Goal: Task Accomplishment & Management: Manage account settings

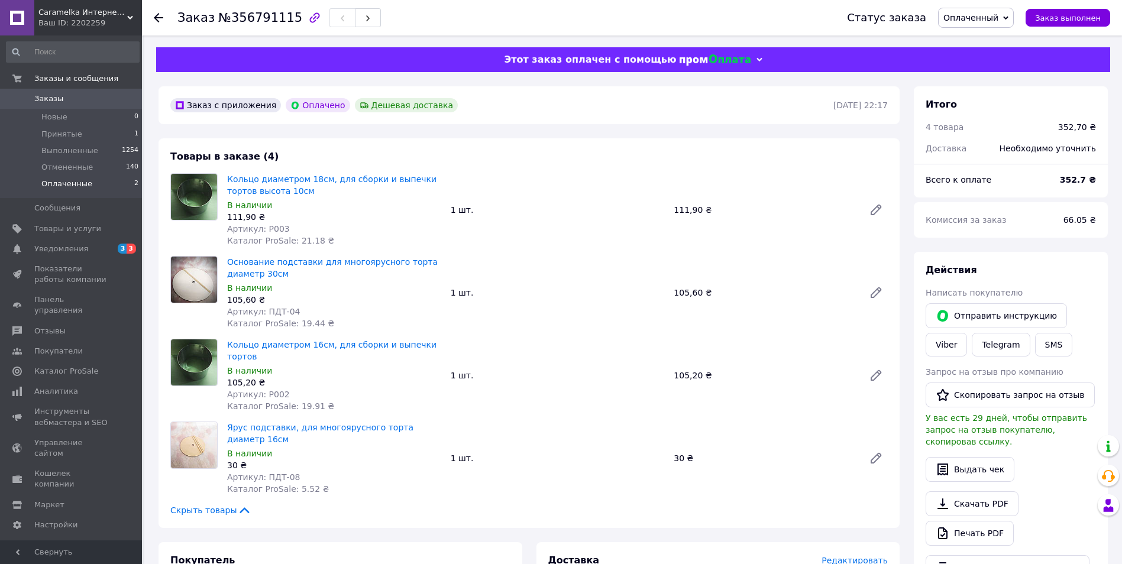
click at [80, 184] on span "Оплаченные" at bounding box center [66, 184] width 51 height 11
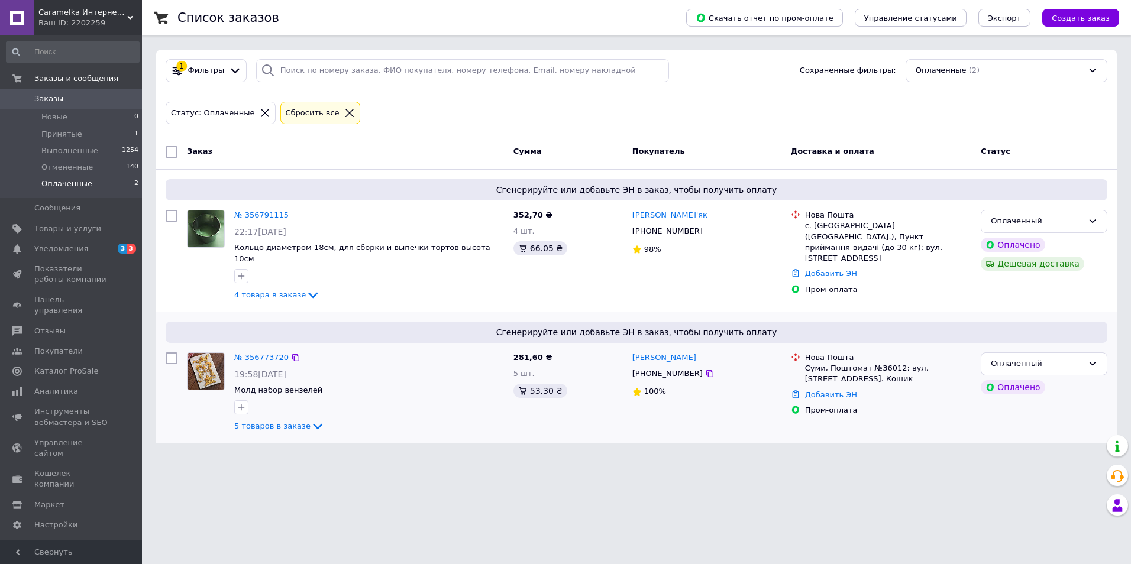
click at [255, 353] on link "№ 356773720" at bounding box center [261, 357] width 54 height 9
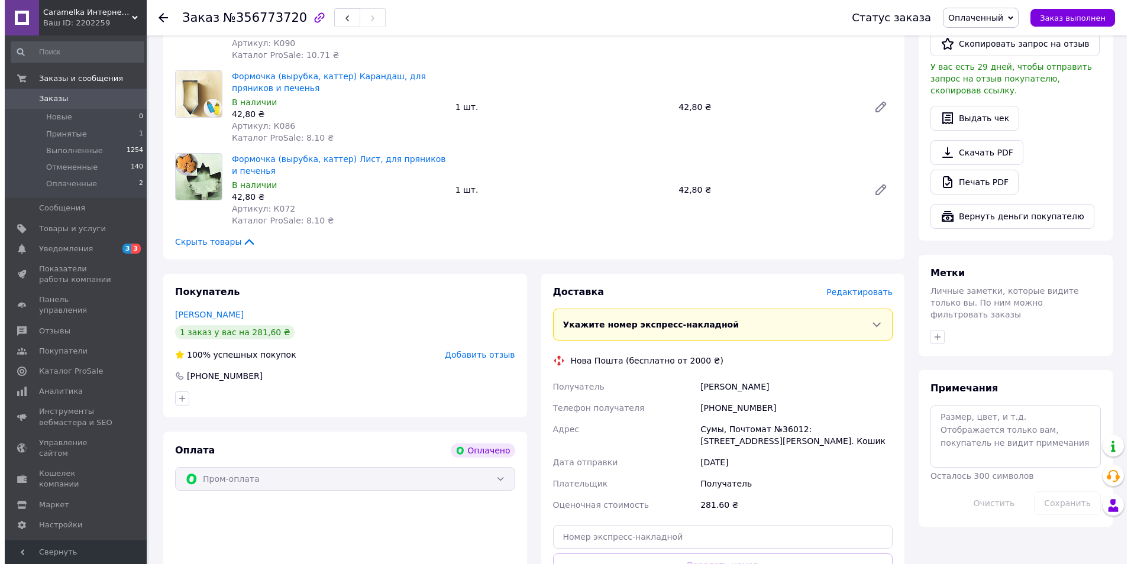
scroll to position [473, 0]
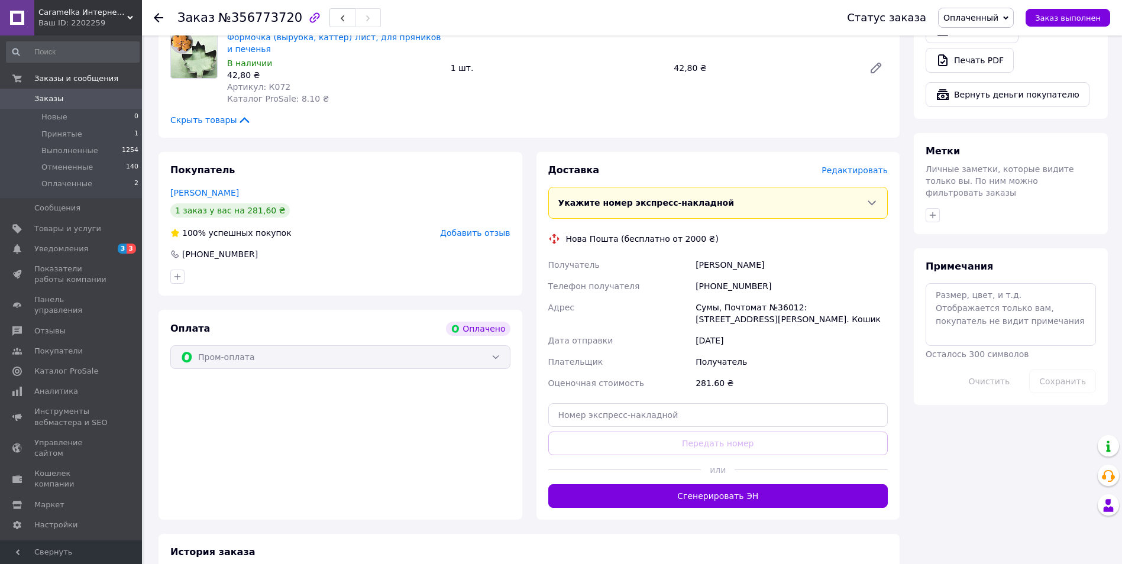
click at [863, 173] on span "Редактировать" at bounding box center [855, 170] width 66 height 9
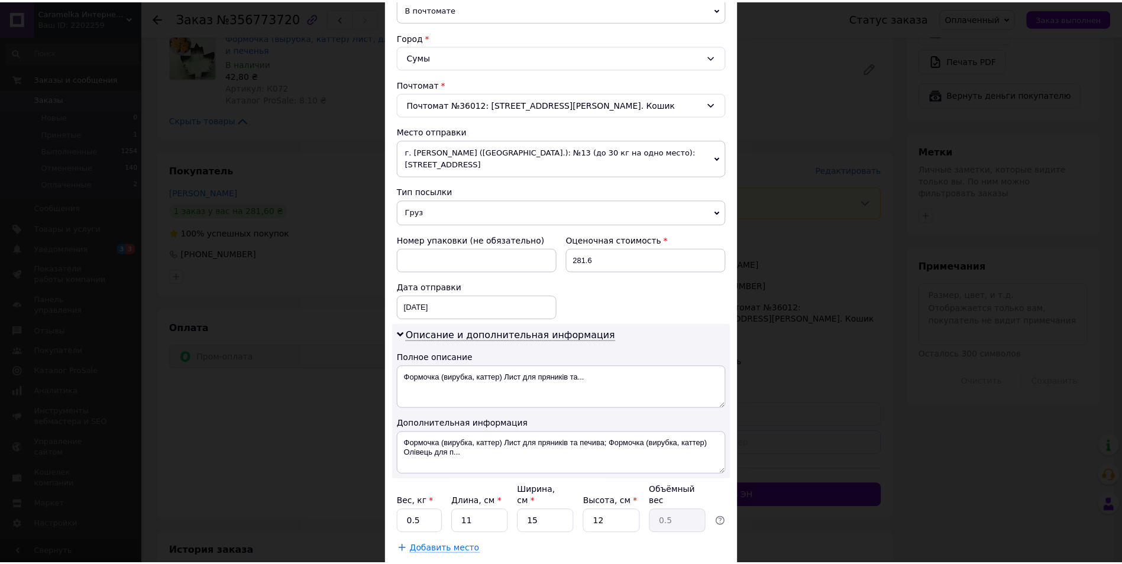
scroll to position [354, 0]
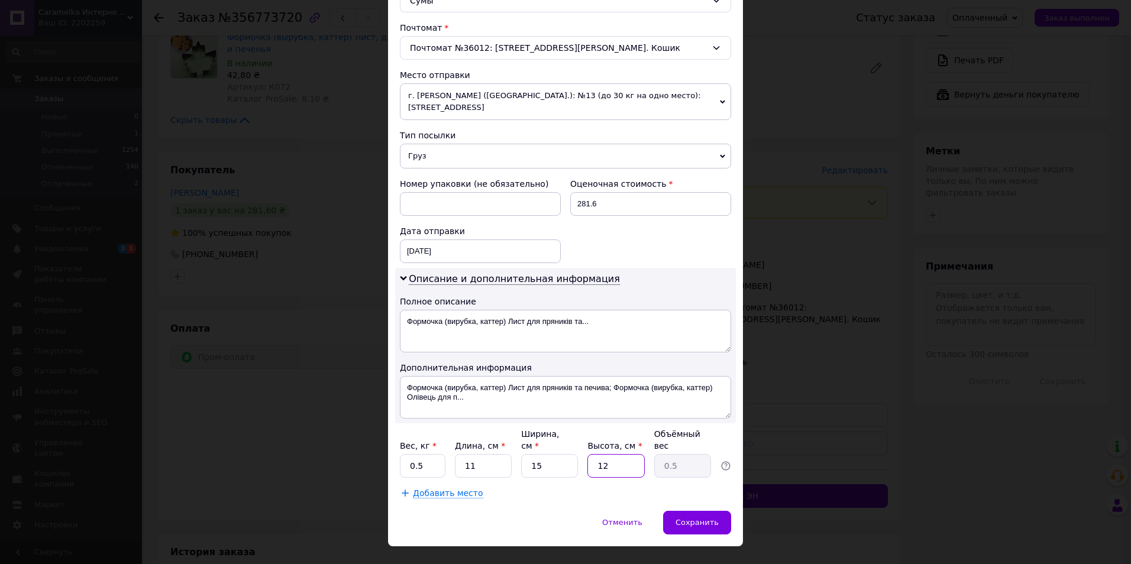
drag, startPoint x: 606, startPoint y: 441, endPoint x: 596, endPoint y: 445, distance: 10.1
click at [596, 454] on input "12" at bounding box center [615, 466] width 57 height 24
type input "6"
type input "0.25"
type input "6"
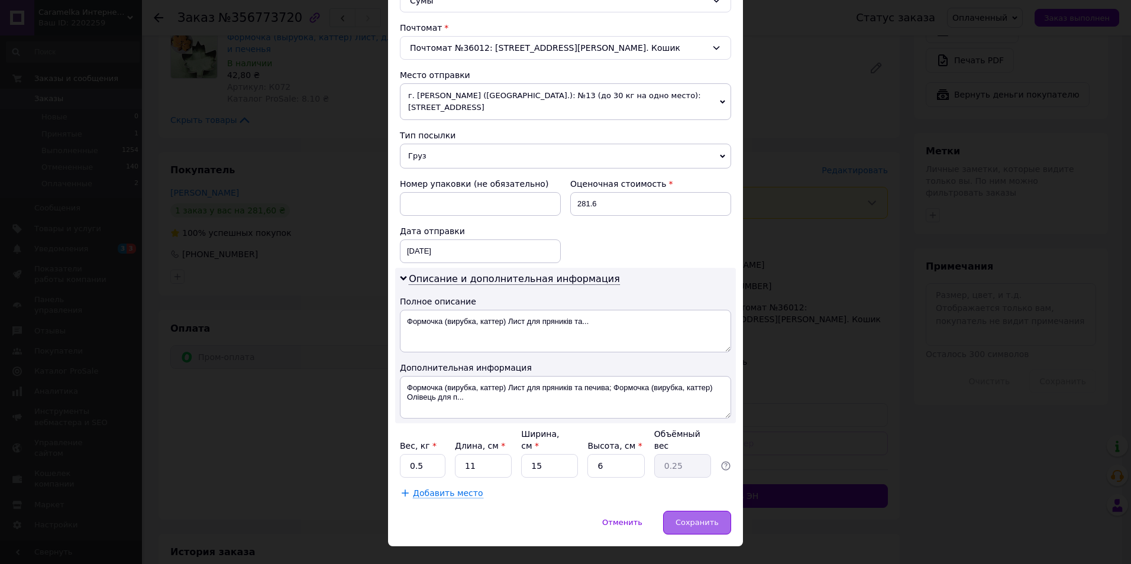
click at [696, 518] on span "Сохранить" at bounding box center [696, 522] width 43 height 9
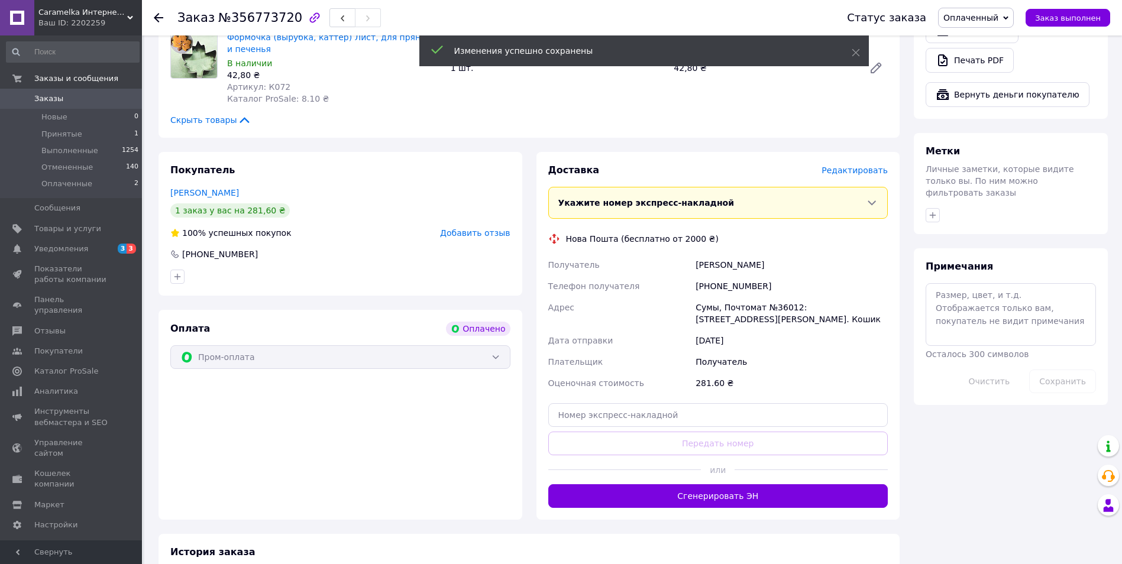
click at [745, 500] on button "Сгенерировать ЭН" at bounding box center [718, 496] width 340 height 24
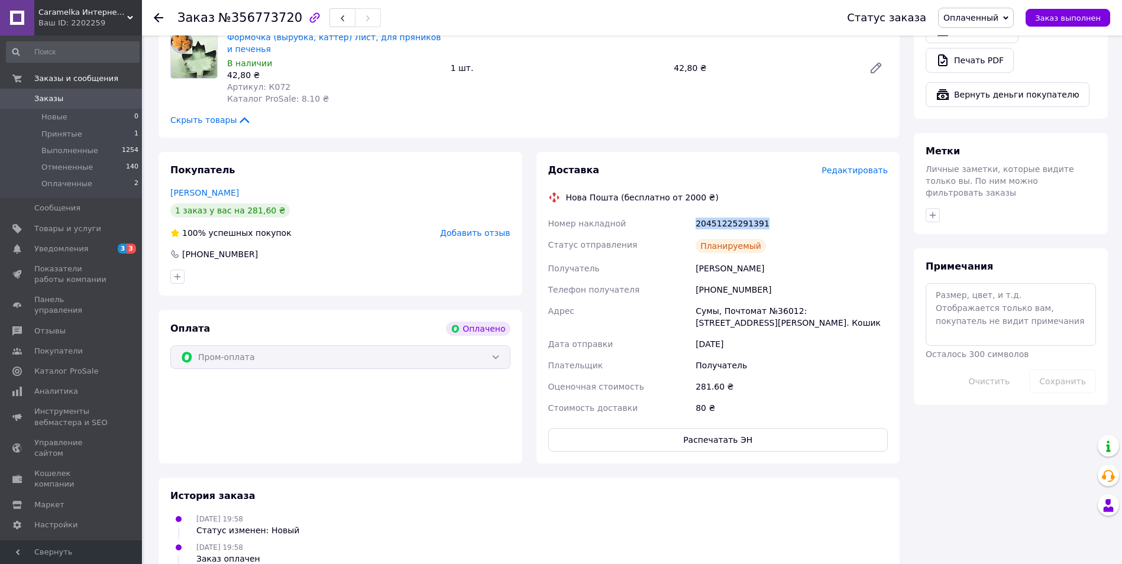
drag, startPoint x: 768, startPoint y: 216, endPoint x: 665, endPoint y: 226, distance: 102.8
click at [665, 226] on div "Номер накладной 20451225291391 Статус отправления Планируемый Получатель [PERSO…" at bounding box center [718, 316] width 345 height 206
drag, startPoint x: 665, startPoint y: 226, endPoint x: 707, endPoint y: 227, distance: 42.0
copy div "Номер накладной 20451225291391"
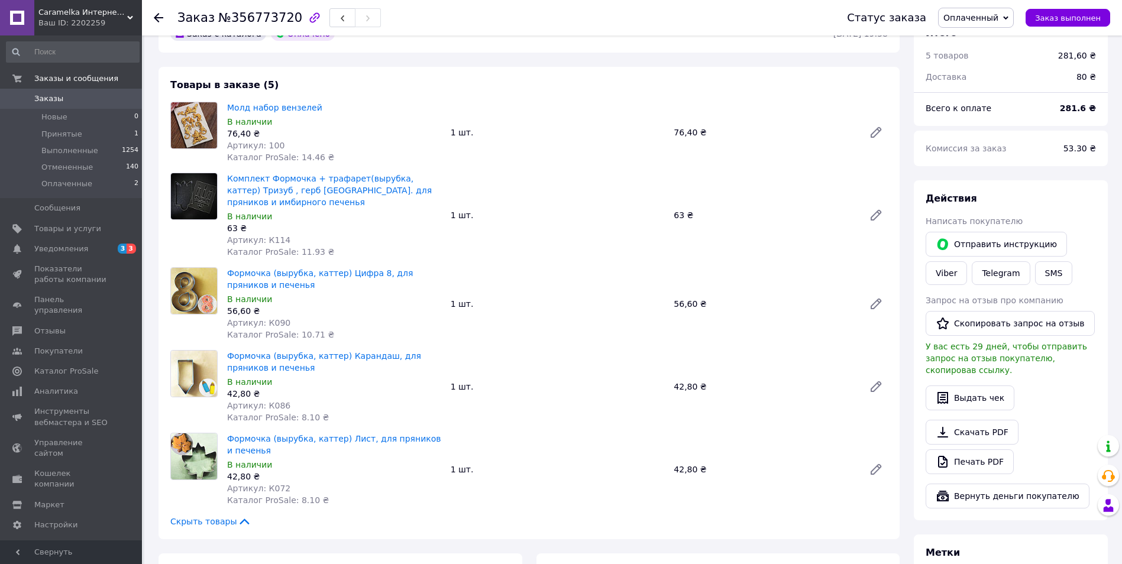
scroll to position [59, 0]
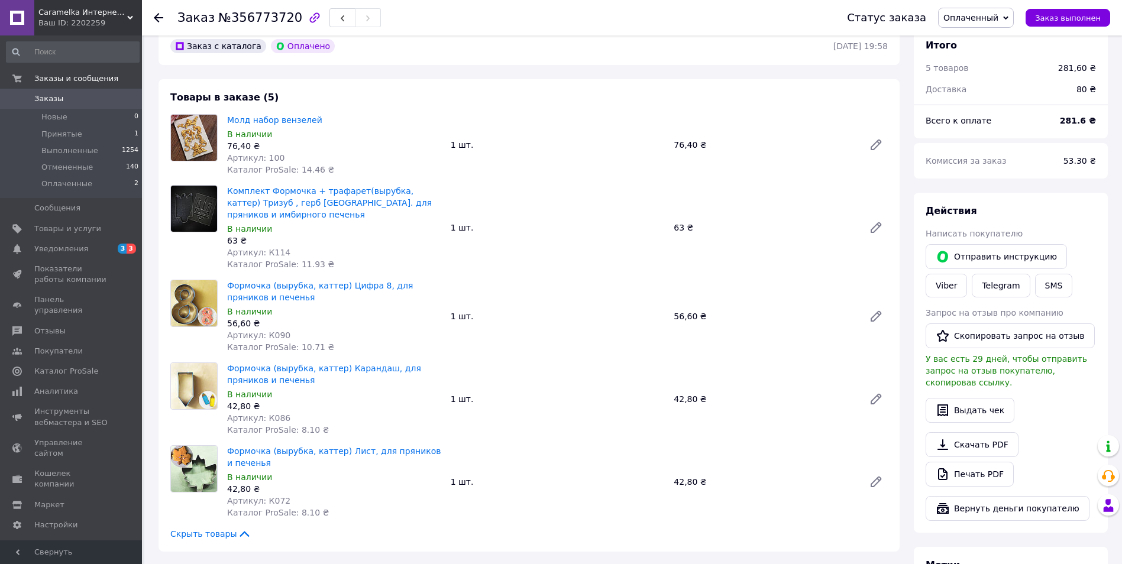
click at [974, 21] on span "Оплаченный" at bounding box center [970, 17] width 55 height 9
click at [972, 60] on li "Выполнен" at bounding box center [976, 59] width 75 height 18
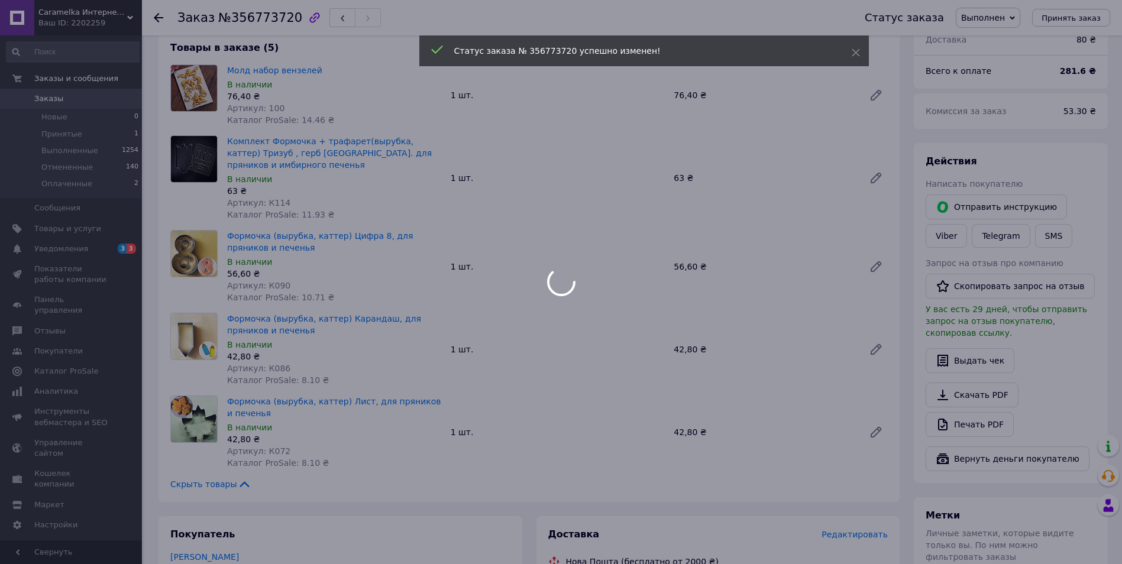
scroll to position [177, 0]
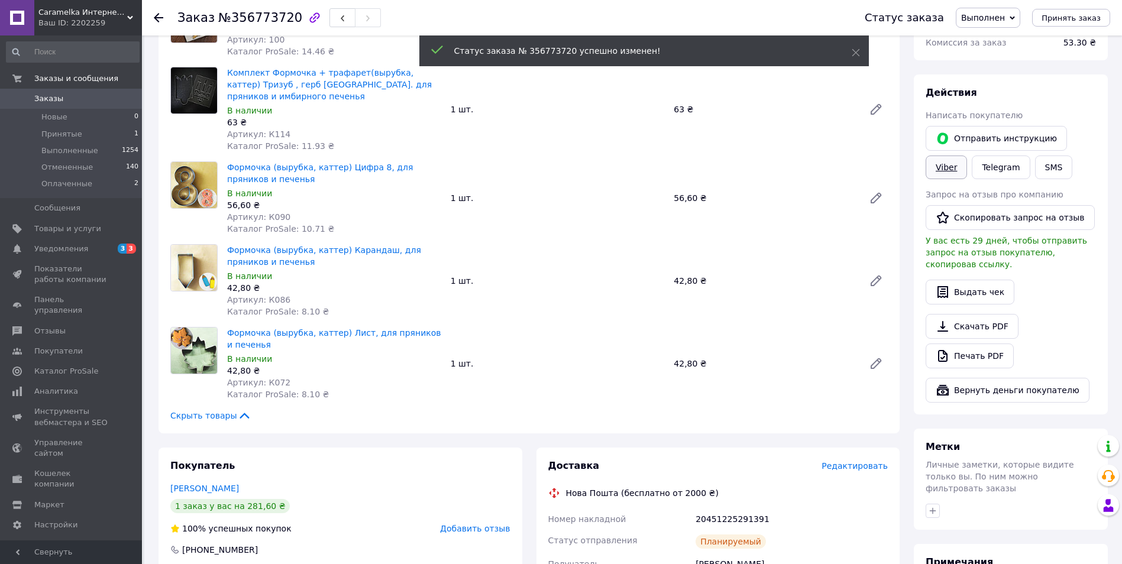
click at [950, 170] on link "Viber" at bounding box center [946, 168] width 41 height 24
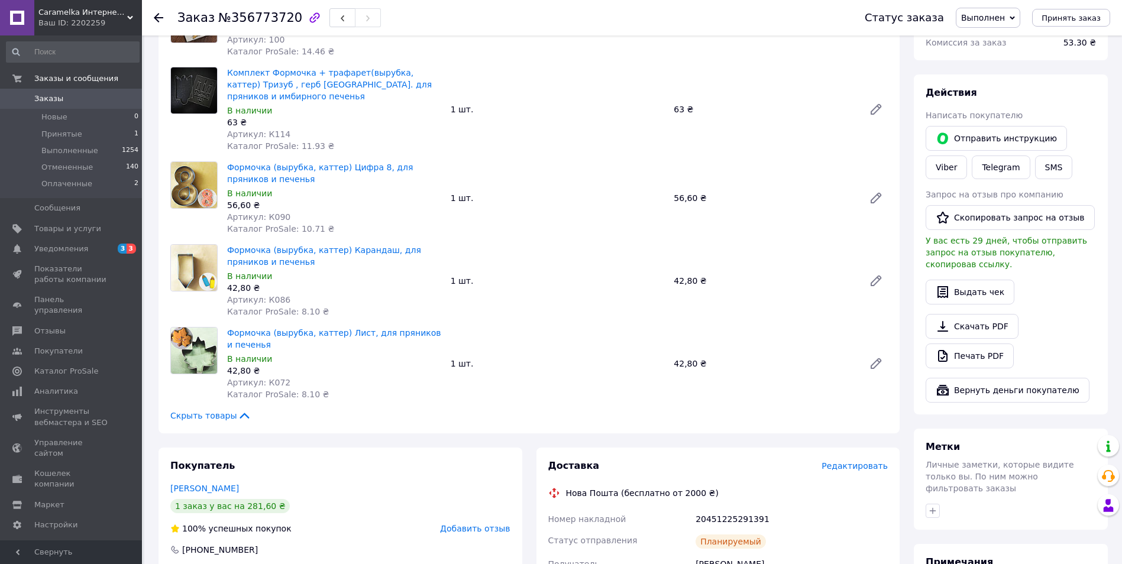
click at [159, 18] on use at bounding box center [158, 17] width 9 height 9
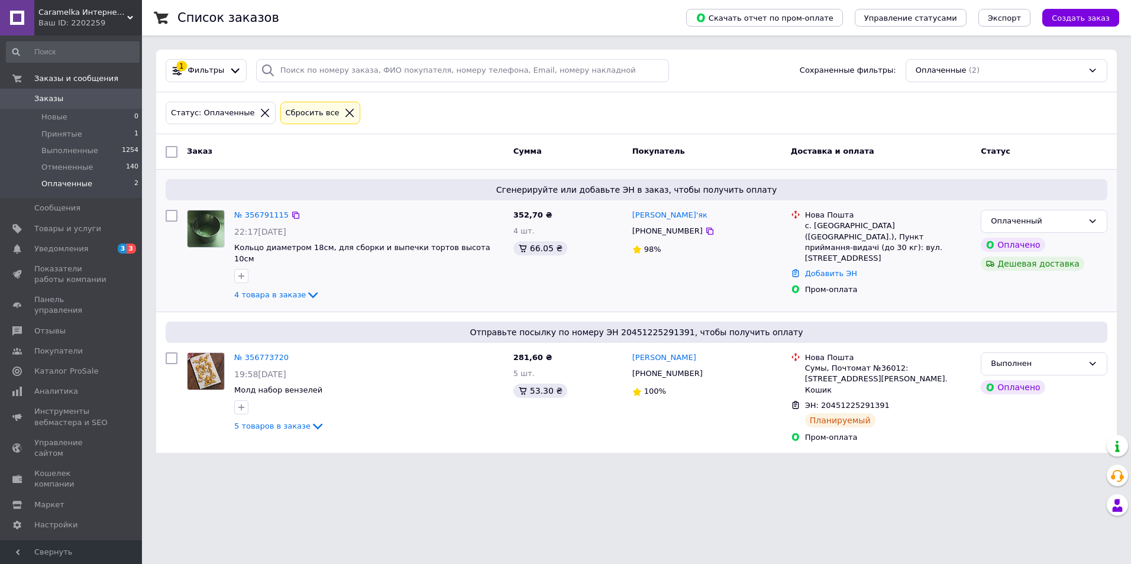
click at [261, 209] on div "№ 356791115" at bounding box center [261, 216] width 57 height 14
click at [263, 215] on link "№ 356791115" at bounding box center [261, 215] width 54 height 9
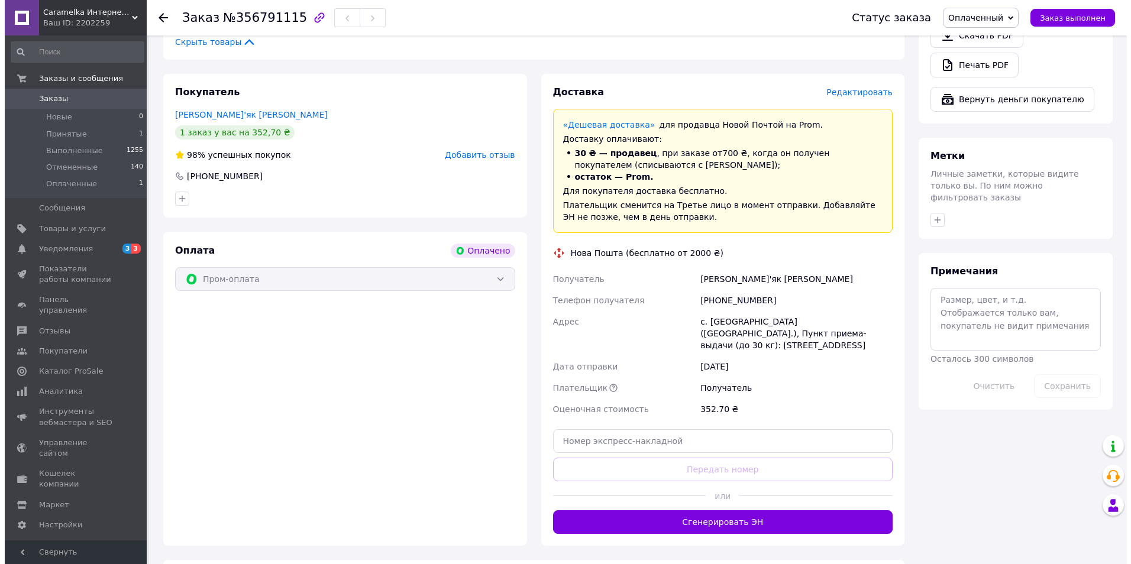
scroll to position [473, 0]
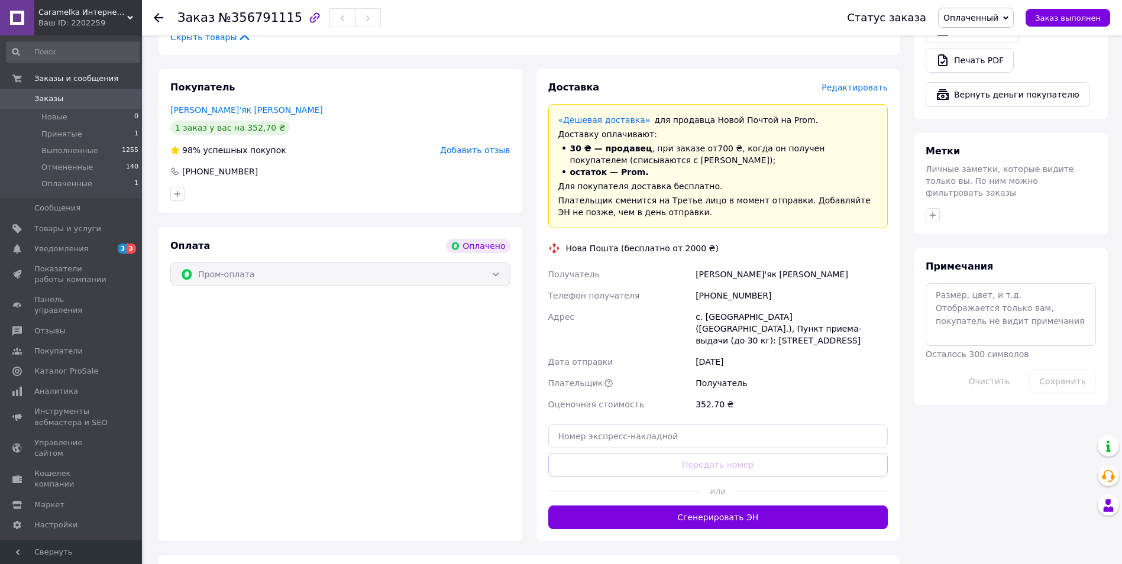
click at [858, 83] on span "Редактировать" at bounding box center [855, 87] width 66 height 9
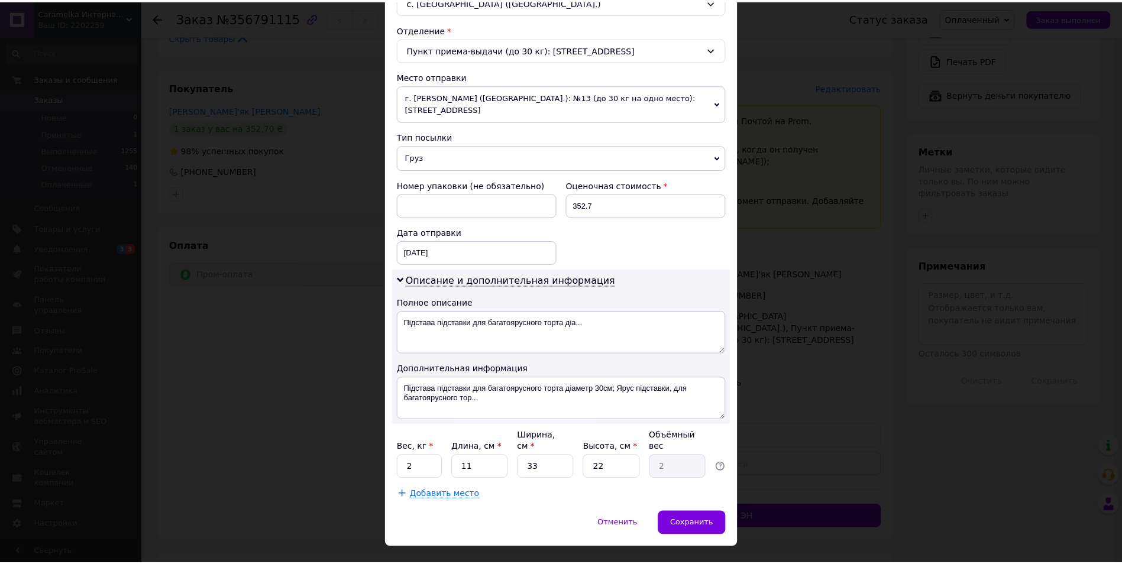
scroll to position [354, 0]
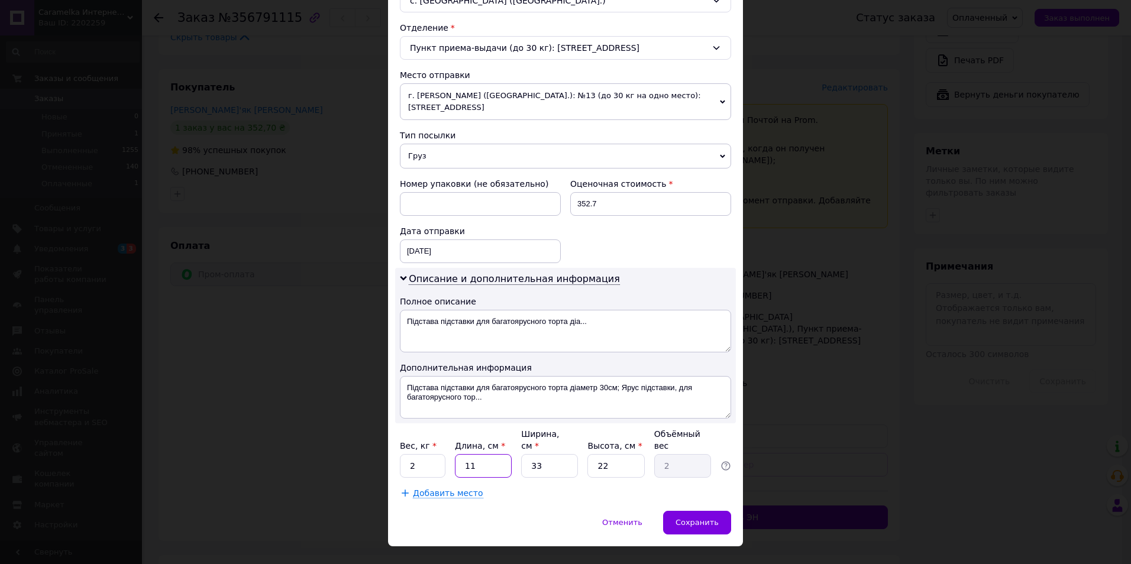
drag, startPoint x: 476, startPoint y: 442, endPoint x: 458, endPoint y: 444, distance: 17.8
click at [458, 454] on input "11" at bounding box center [483, 466] width 57 height 24
type input "3"
type input "0.54"
type input "33"
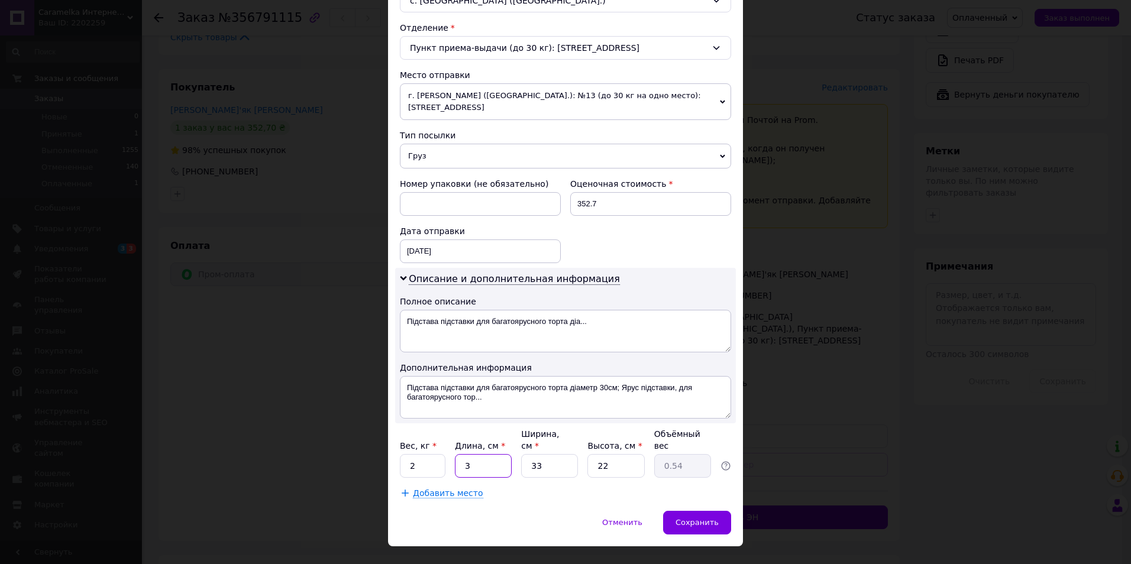
type input "5.99"
type input "33"
drag, startPoint x: 610, startPoint y: 439, endPoint x: 589, endPoint y: 439, distance: 21.3
click at [589, 454] on input "22" at bounding box center [615, 466] width 57 height 24
type input "1"
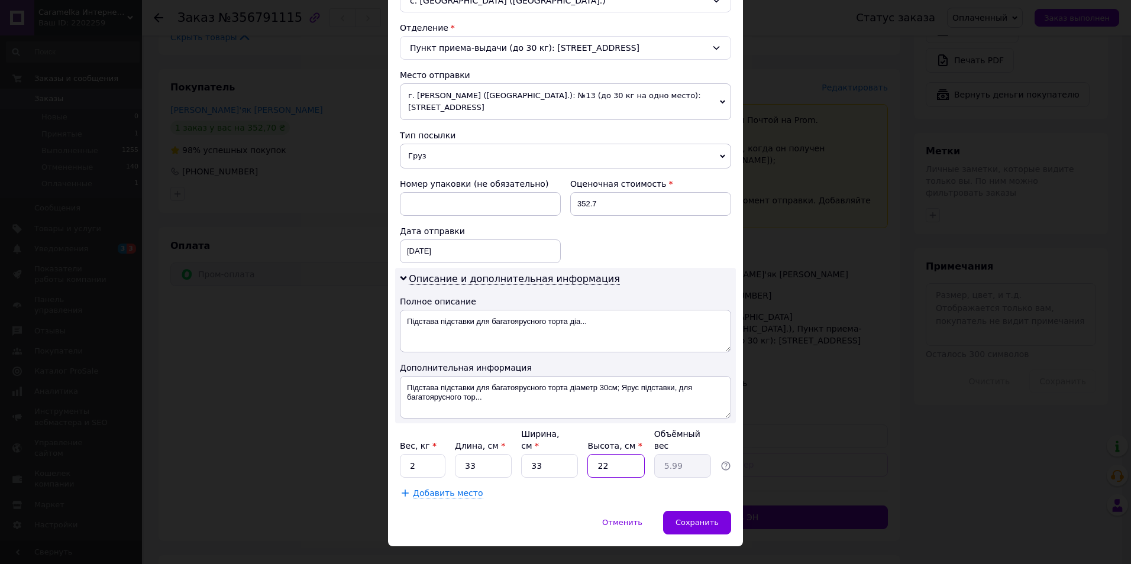
type input "0.27"
type input "15"
type input "4.08"
type input "15"
click at [693, 511] on div "Сохранить" at bounding box center [697, 523] width 68 height 24
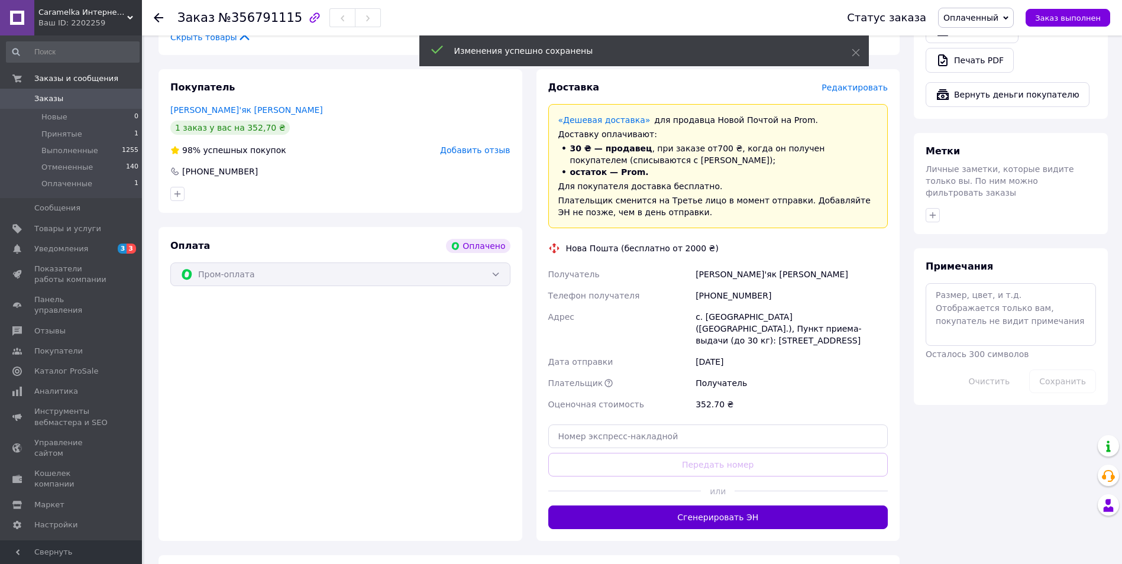
click at [723, 506] on button "Сгенерировать ЭН" at bounding box center [718, 518] width 340 height 24
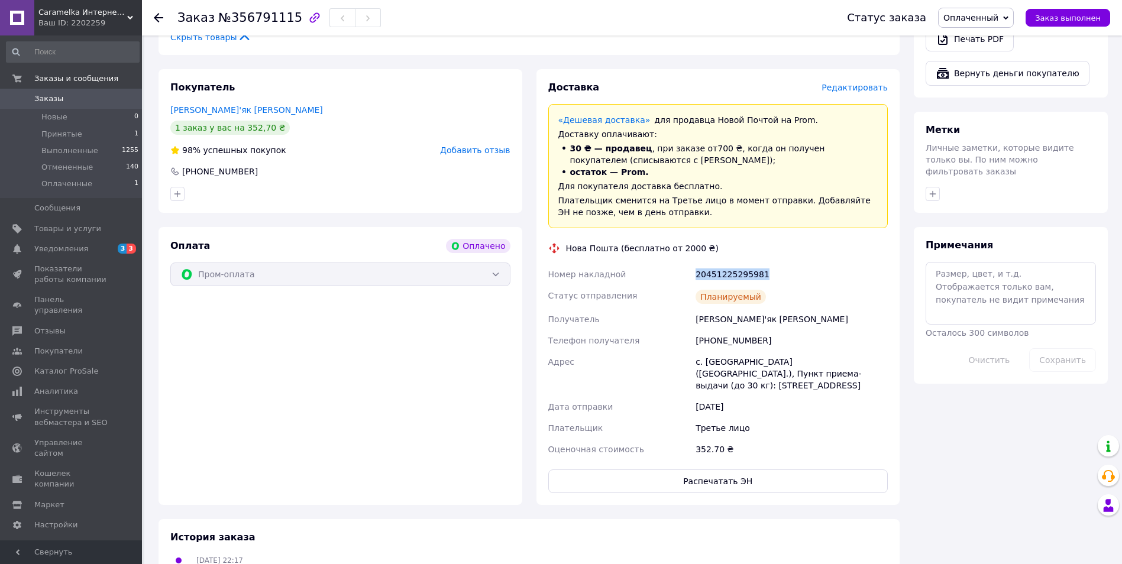
drag, startPoint x: 763, startPoint y: 261, endPoint x: 652, endPoint y: 266, distance: 110.7
click at [652, 266] on div "Номер накладной 20451225295981 Статус отправления Планируемый Получатель [PERSO…" at bounding box center [718, 362] width 345 height 196
drag, startPoint x: 652, startPoint y: 266, endPoint x: 712, endPoint y: 262, distance: 59.8
copy div "Номер накладной 20451225295981"
click at [971, 18] on span "Оплаченный" at bounding box center [970, 17] width 55 height 9
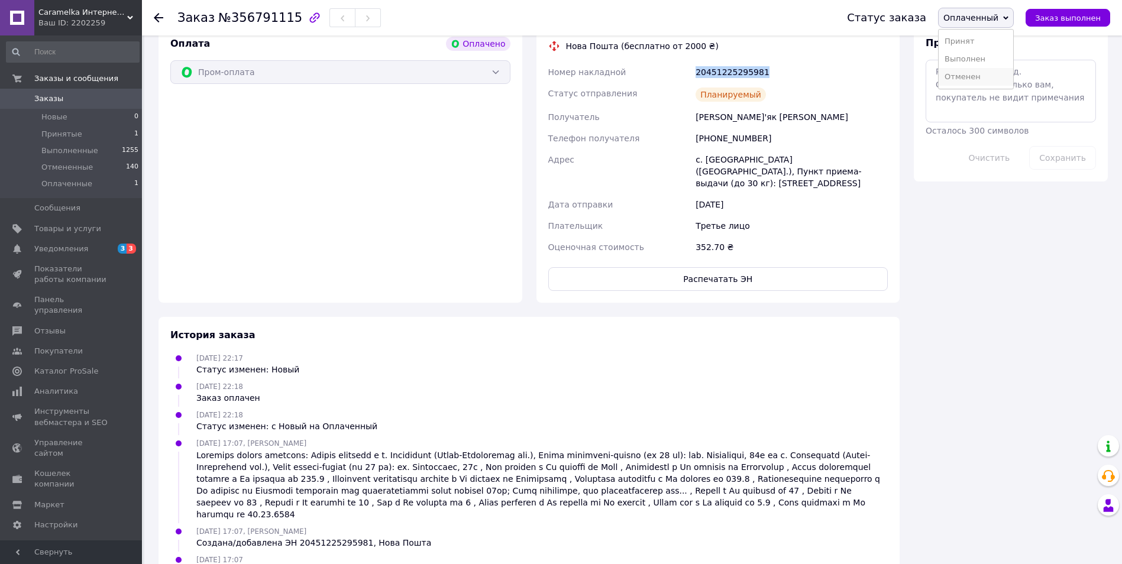
scroll to position [678, 0]
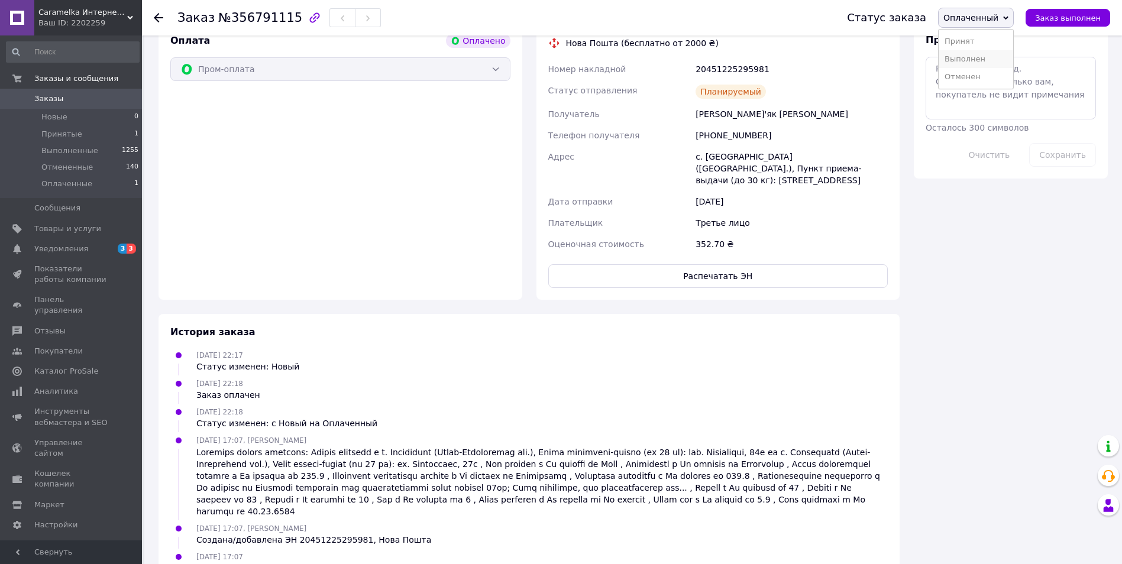
click at [985, 55] on li "Выполнен" at bounding box center [976, 59] width 75 height 18
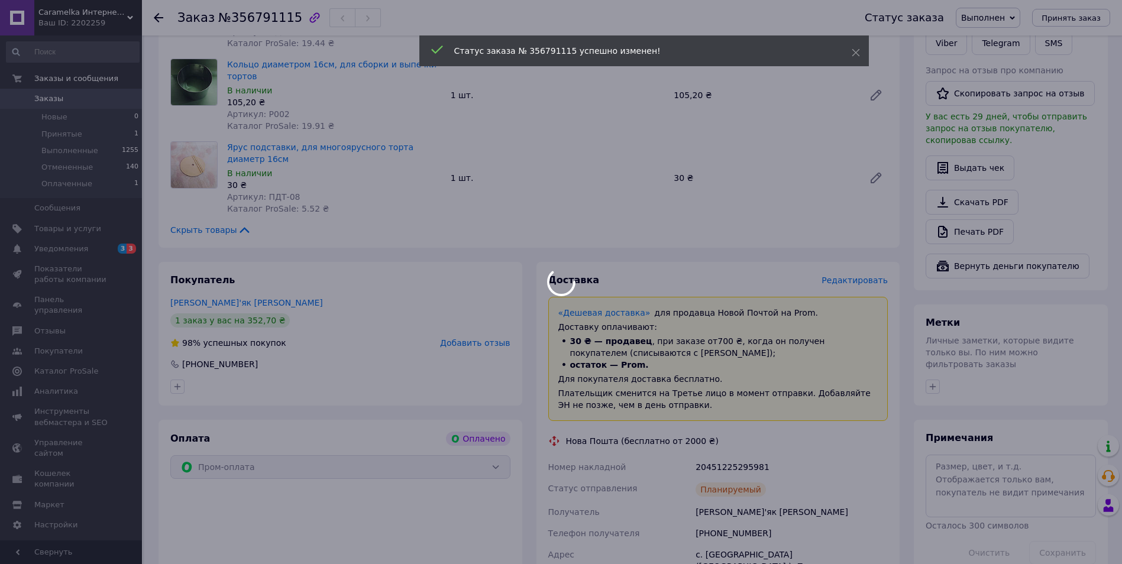
scroll to position [264, 0]
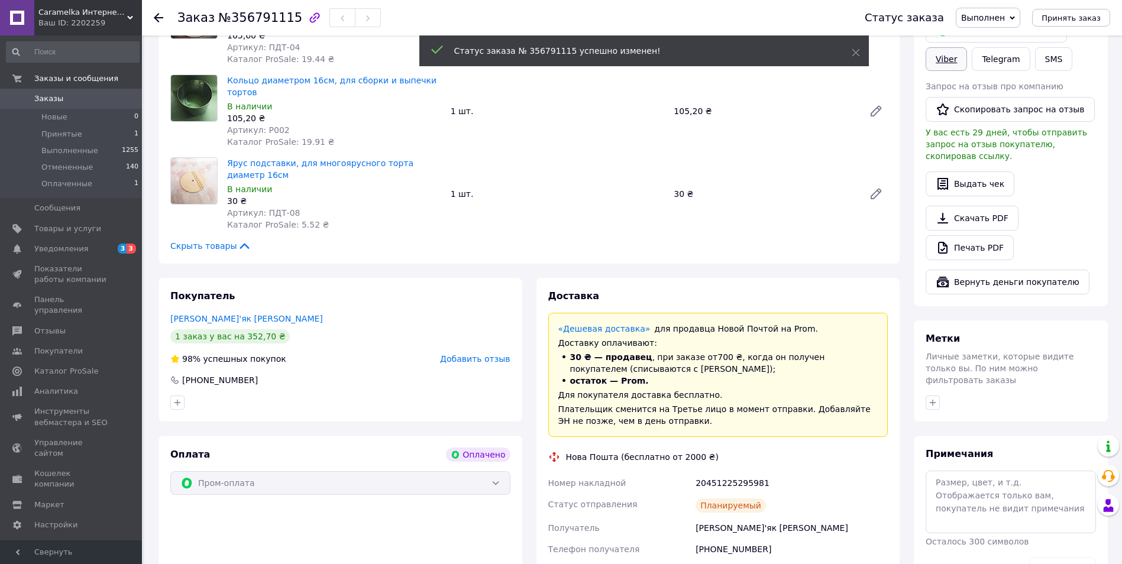
click at [942, 57] on link "Viber" at bounding box center [946, 59] width 41 height 24
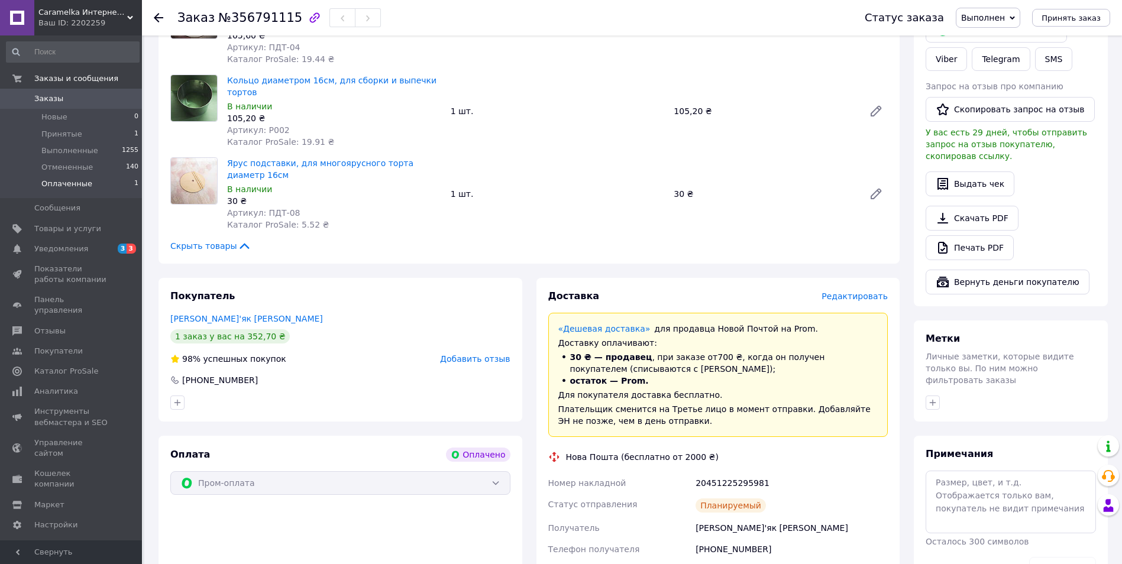
click at [71, 185] on span "Оплаченные" at bounding box center [66, 184] width 51 height 11
